Goal: Task Accomplishment & Management: Use online tool/utility

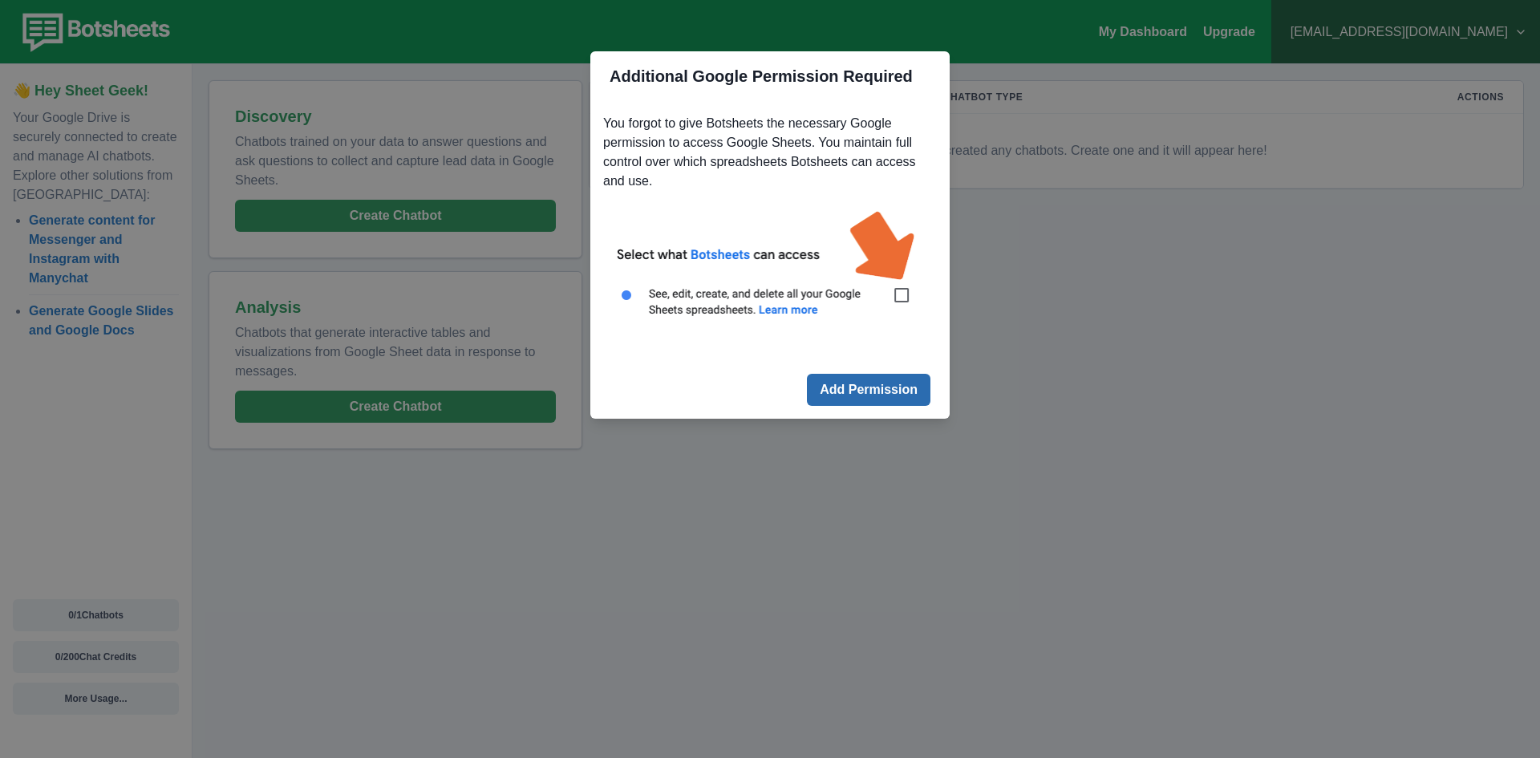
click at [840, 391] on button "Add Permission" at bounding box center [869, 390] width 124 height 32
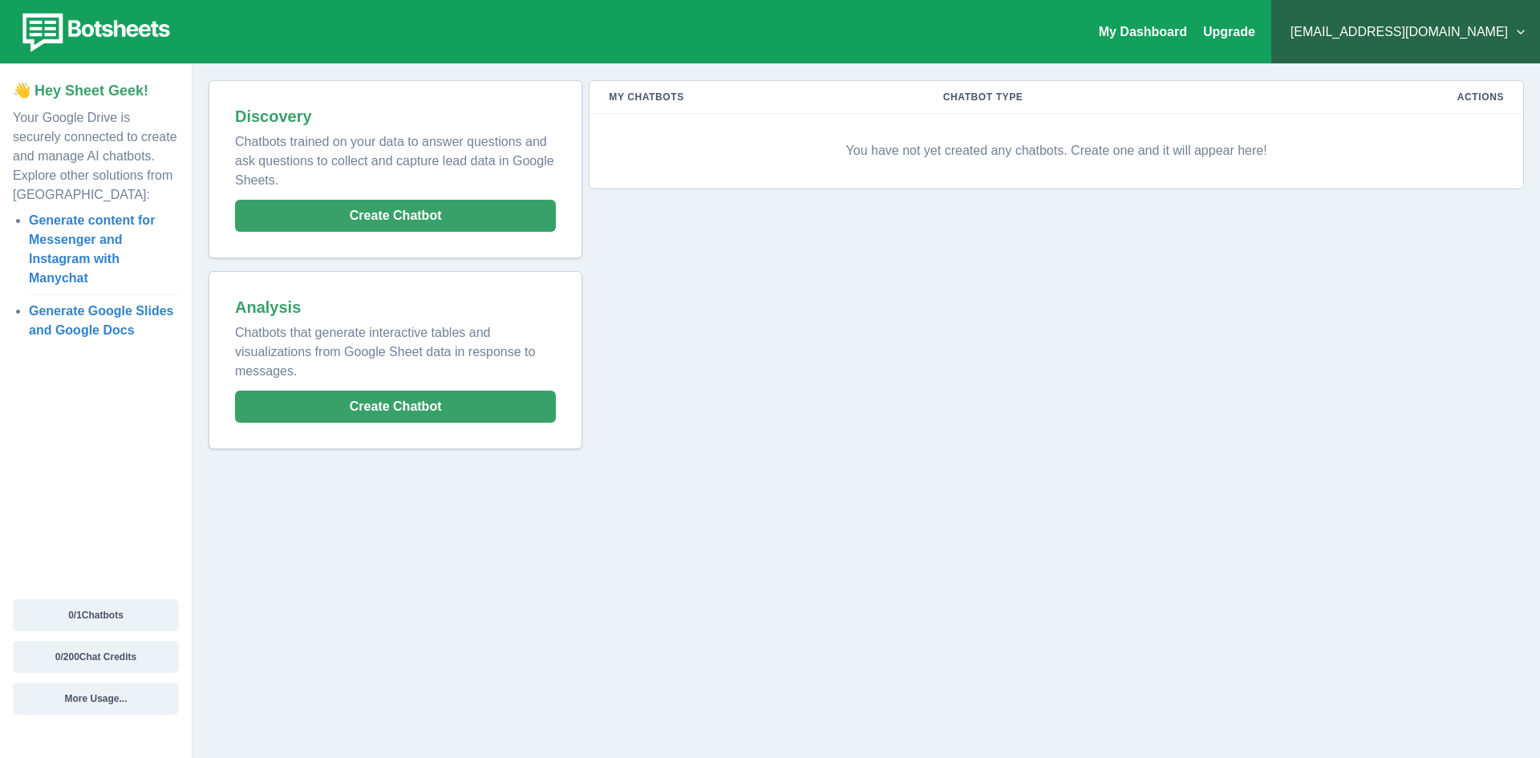
click at [95, 94] on p "👋 Hey Sheet Geek!" at bounding box center [96, 91] width 166 height 22
